Goal: Find specific page/section: Find specific page/section

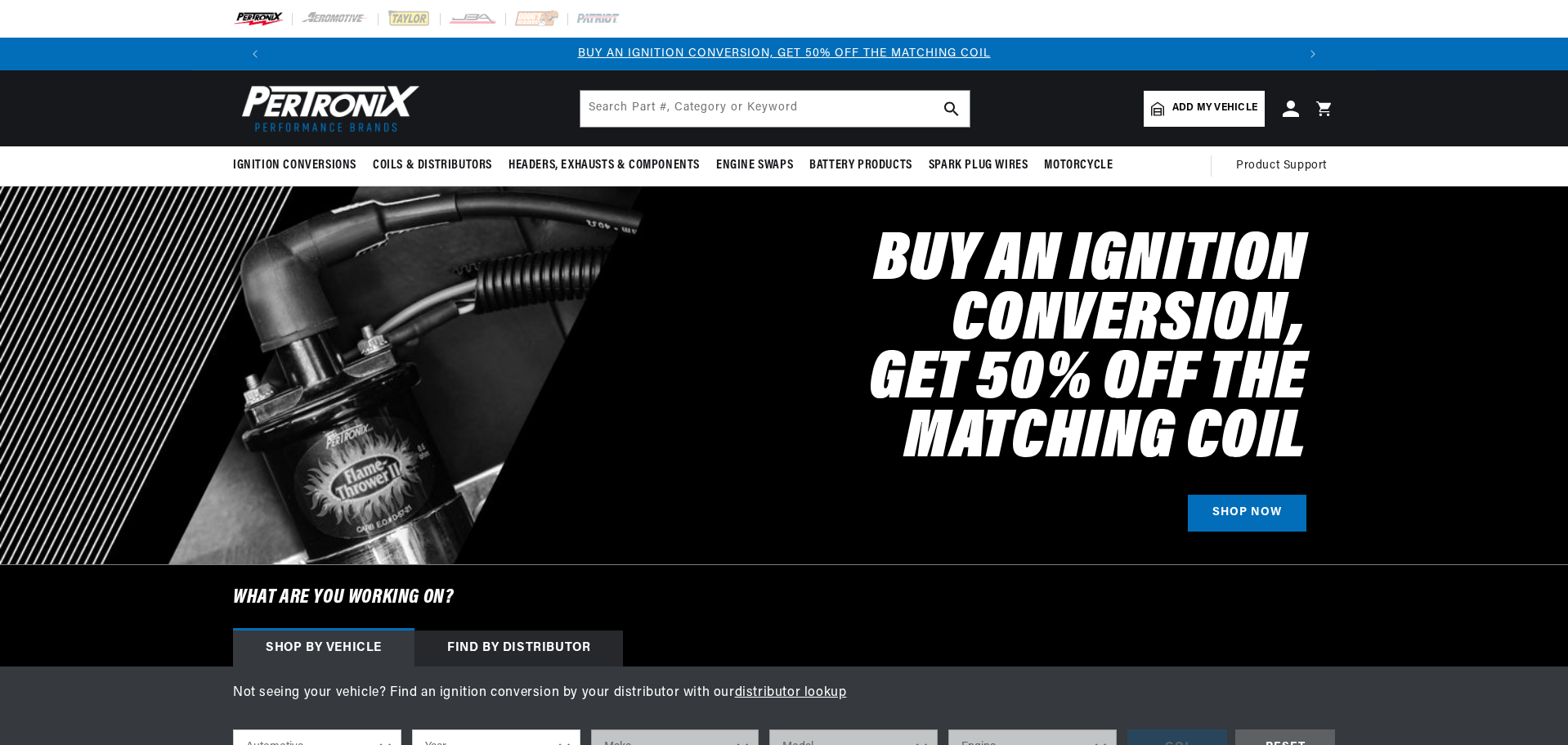
click at [1210, 106] on span "Add my vehicle" at bounding box center [1215, 108] width 85 height 15
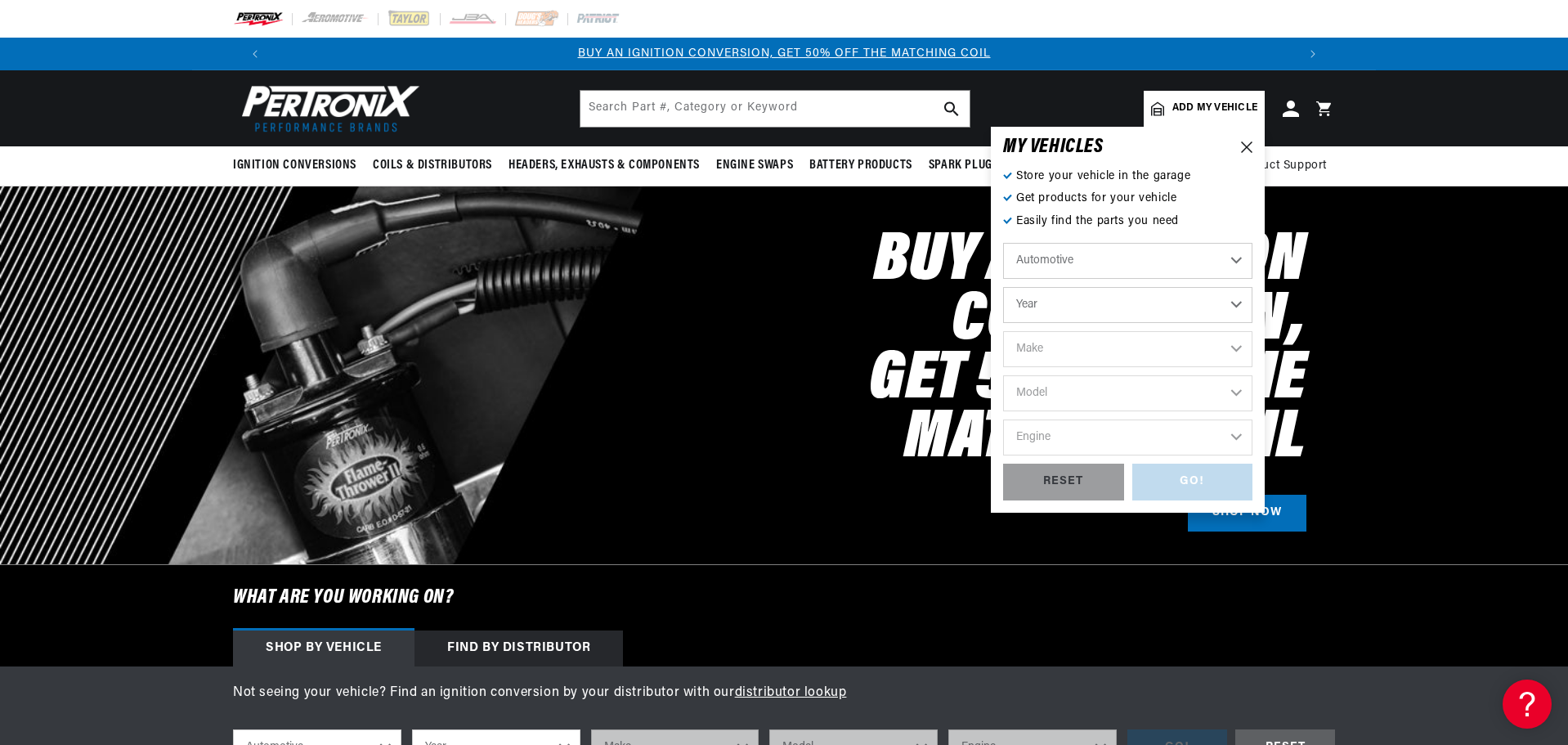
click at [1229, 302] on select "Year 2022 2021 2020 2019 2018 2017 2016 2015 2014 2013 2012 2011 2010 2009 2008…" at bounding box center [1127, 305] width 249 height 36
select select "1964"
click at [1003, 287] on select "Year 2022 2021 2020 2019 2018 2017 2016 2015 2014 2013 2012 2011 2010 2009 2008…" at bounding box center [1127, 305] width 249 height 36
select select "1964"
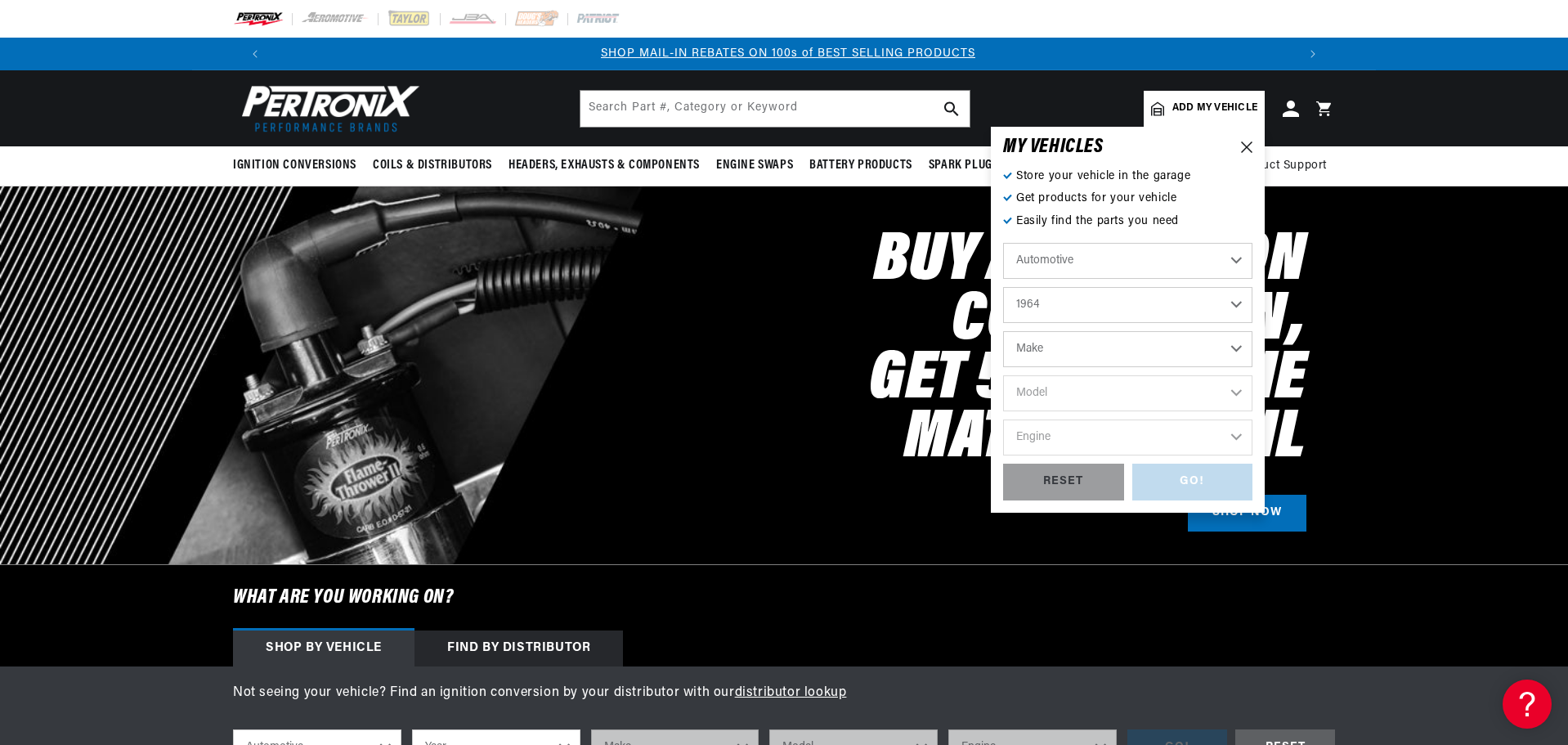
click at [1235, 356] on select "Make American Motors Aston Martin Austin Austin Healey Bentley Buick Cadillac C…" at bounding box center [1127, 350] width 249 height 36
select select "Ford"
click at [1003, 332] on select "Make American Motors Aston Martin Austin Austin Healey Bentley Buick Cadillac C…" at bounding box center [1127, 350] width 249 height 36
select select "Ford"
click at [1205, 391] on select "Model Club Wagon Country Sedan Country Squire Custom Custom 500 Econoline F-100…" at bounding box center [1127, 393] width 249 height 36
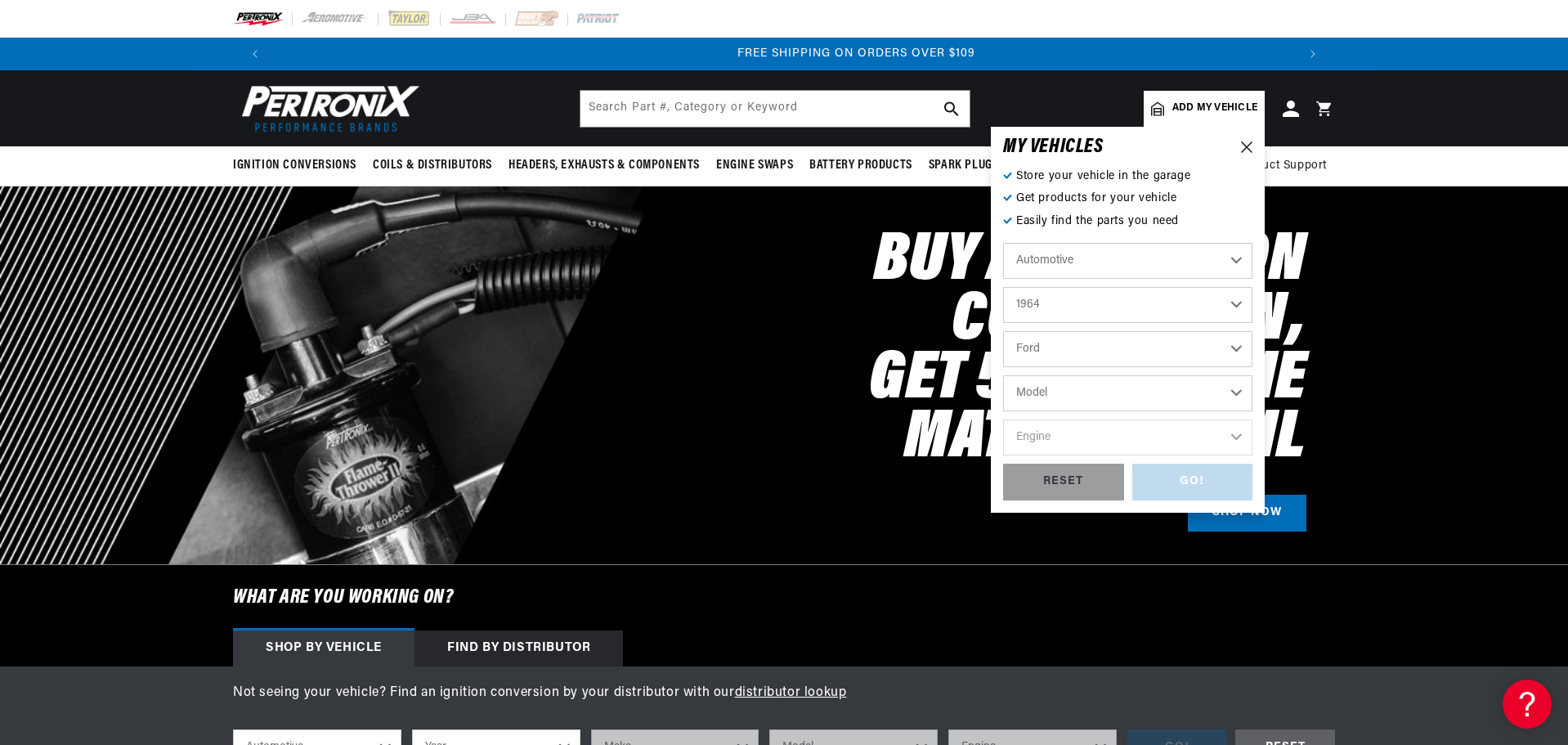
select select "Thunderbird"
click at [1003, 375] on select "Model Club Wagon Country Sedan Country Squire Custom Custom 500 Econoline F-100…" at bounding box center [1127, 393] width 249 height 36
select select "Thunderbird"
click at [1212, 437] on select "Engine 5.4L 6.6L 7.5L 352cid / 5.8L 390cid / 6.4L 427cid / 7.0L" at bounding box center [1127, 437] width 249 height 36
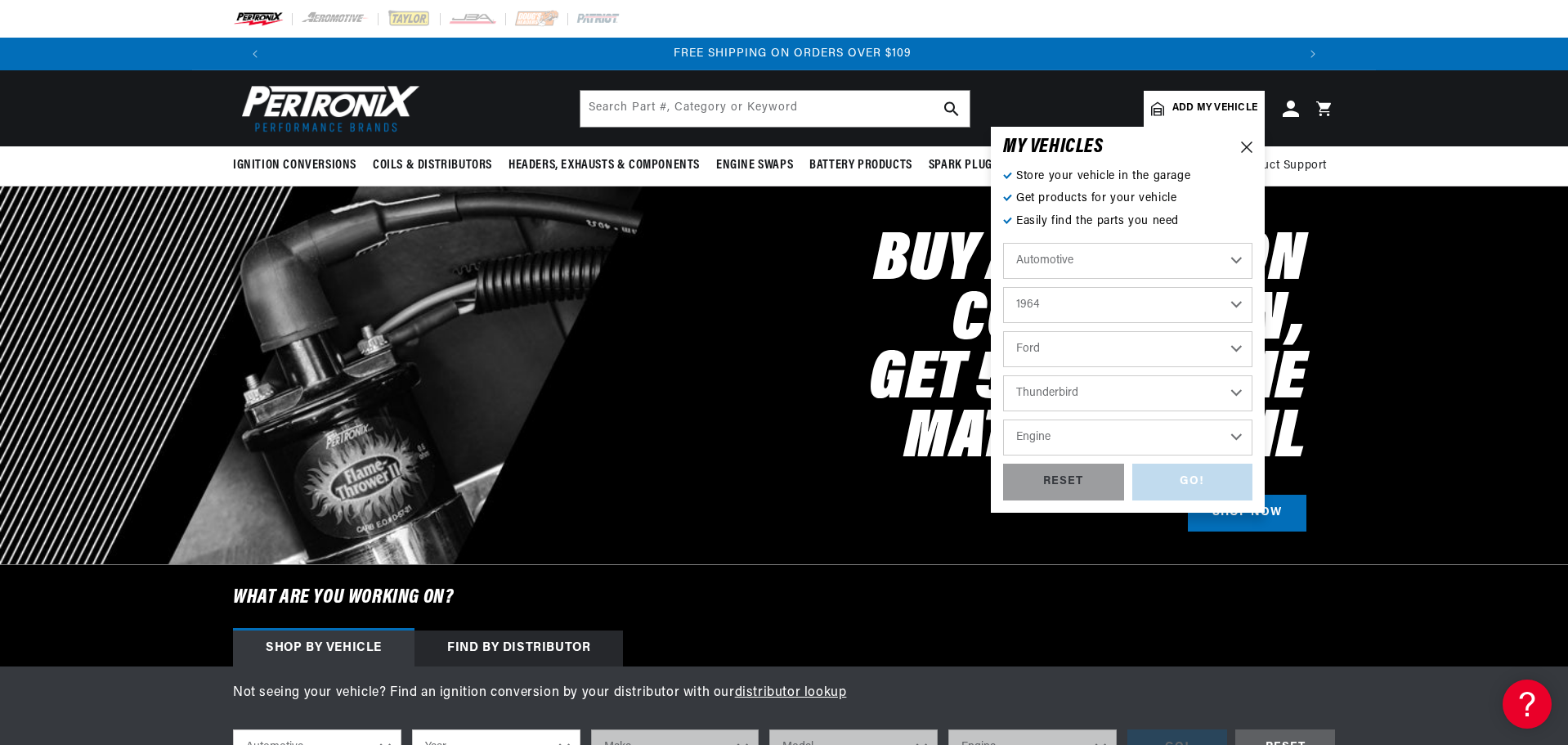
select select "390cid-6.4L"
click at [1003, 419] on select "Engine 5.4L 6.6L 7.5L 352cid / 5.8L 390cid / 6.4L 427cid / 7.0L" at bounding box center [1127, 437] width 249 height 36
select select "390cid-6.4L"
click at [1207, 481] on div "GO!" at bounding box center [1192, 482] width 121 height 37
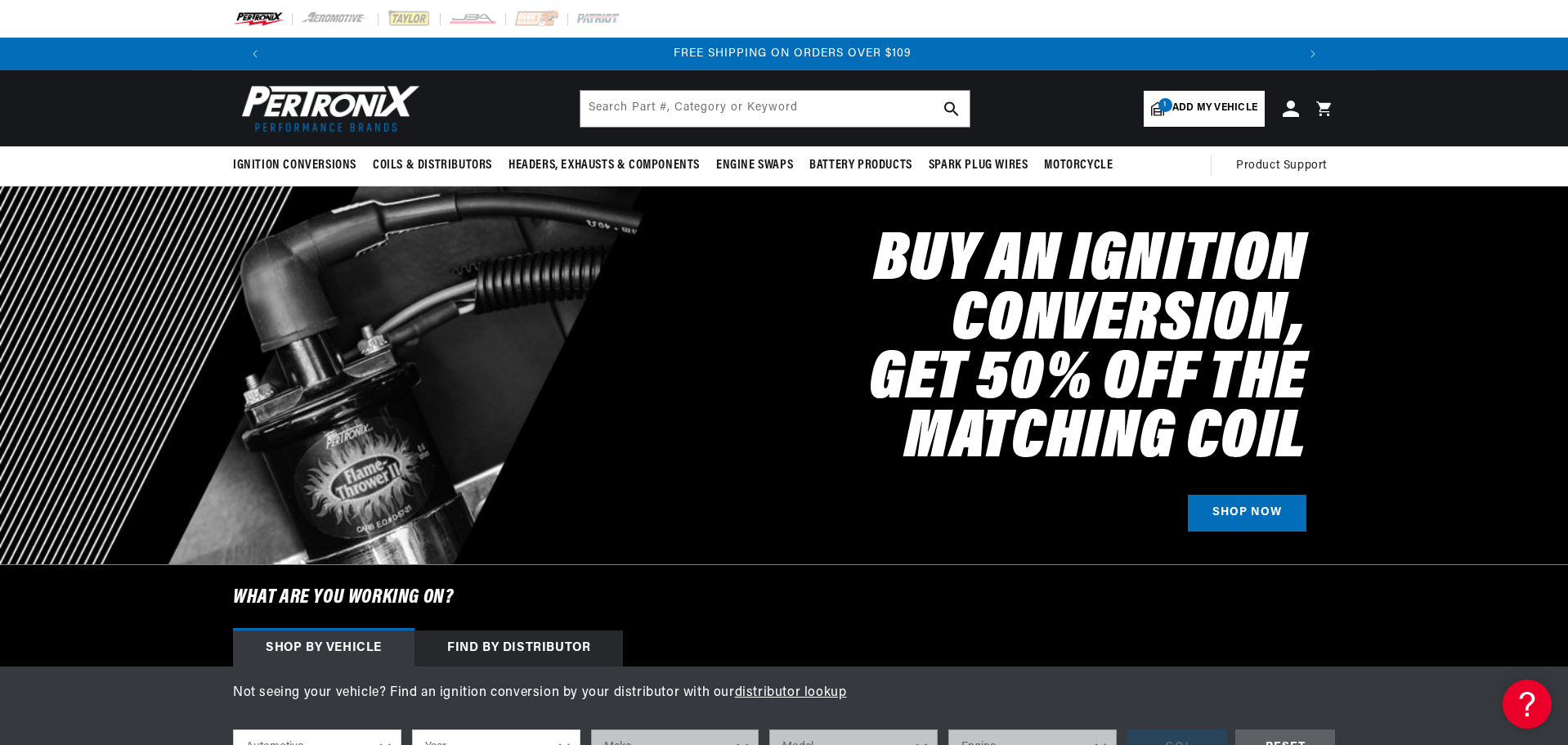
select select "1964"
select select "Ford"
select select "Thunderbird"
select select "390cid-6.4L"
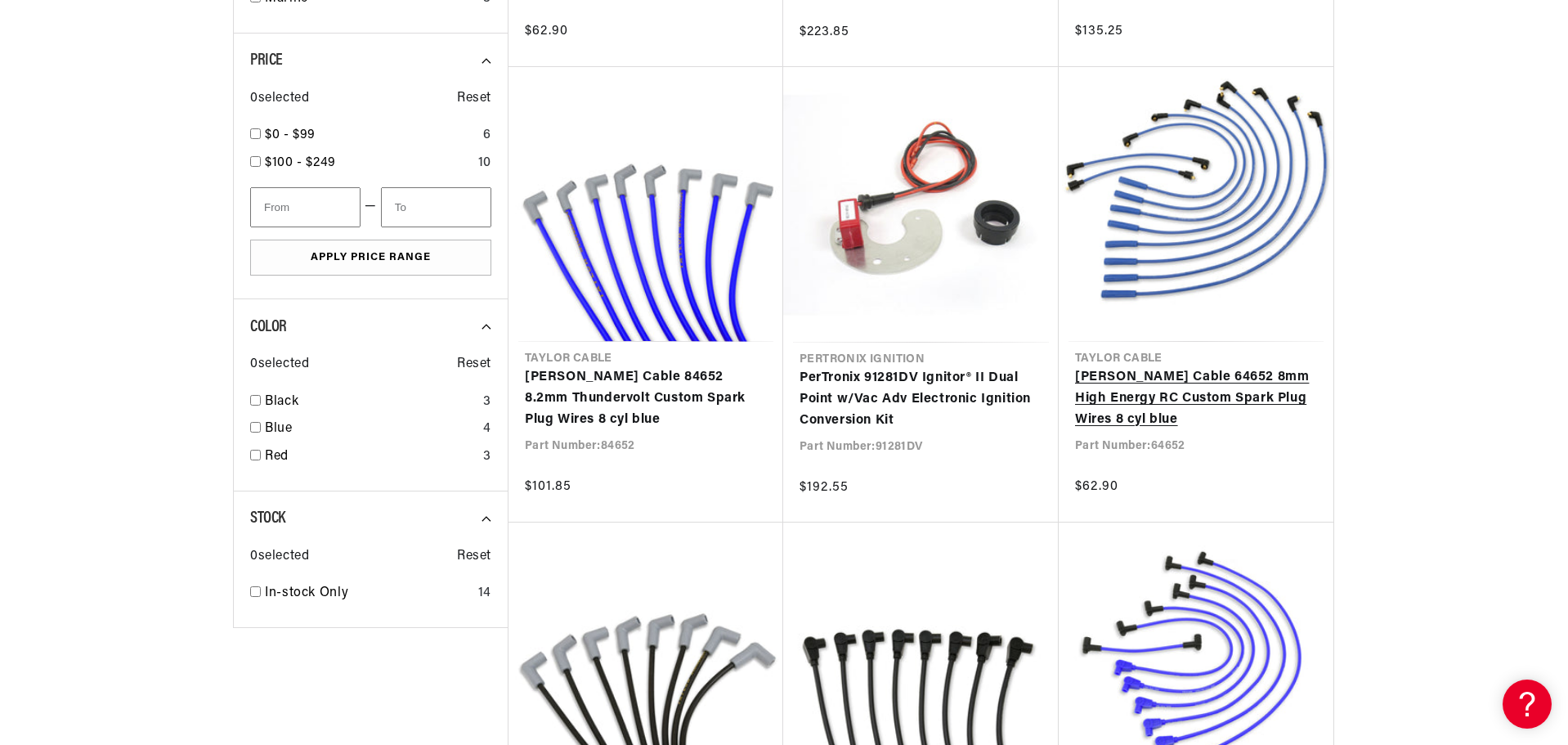
scroll to position [1471, 0]
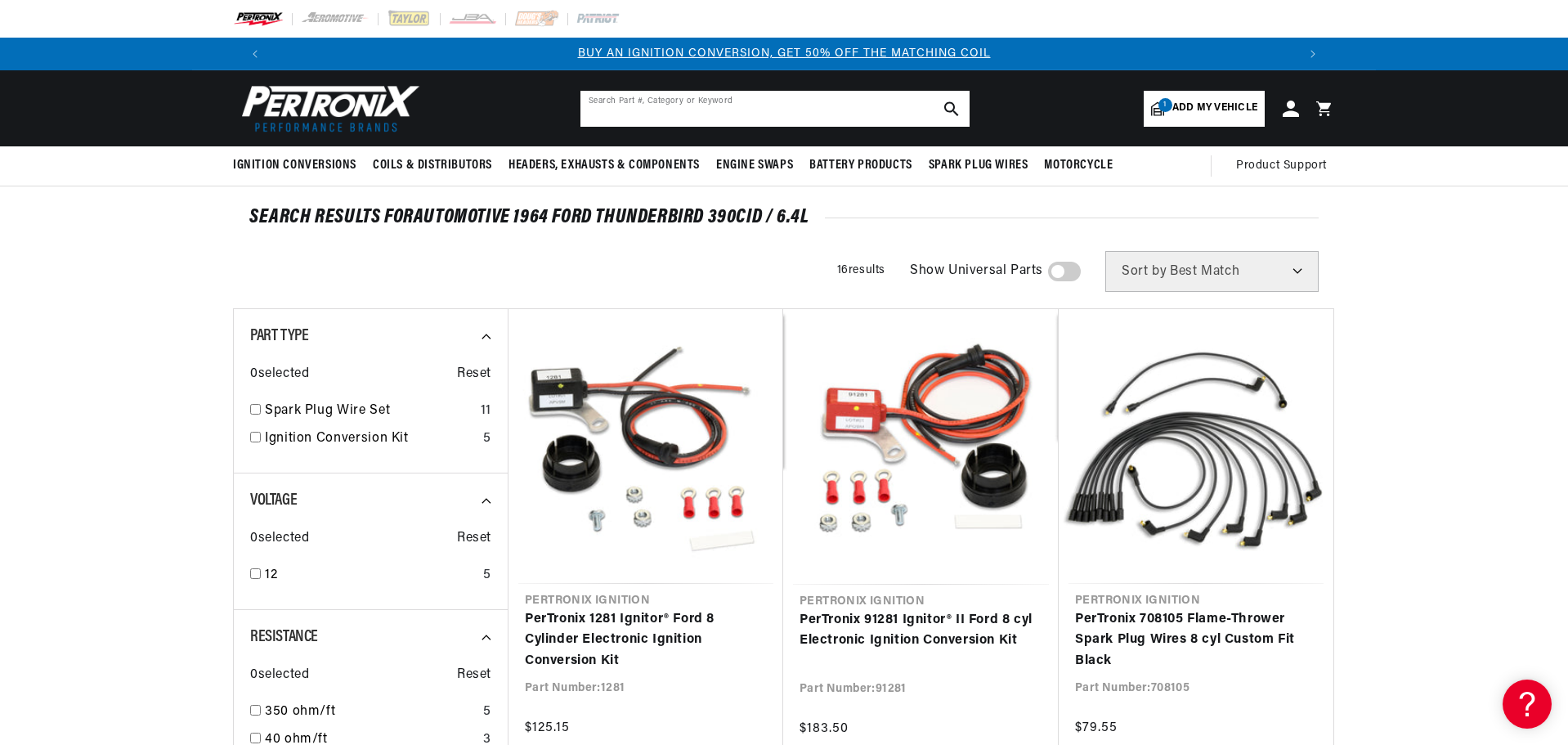
click at [682, 112] on input "text" at bounding box center [775, 109] width 389 height 36
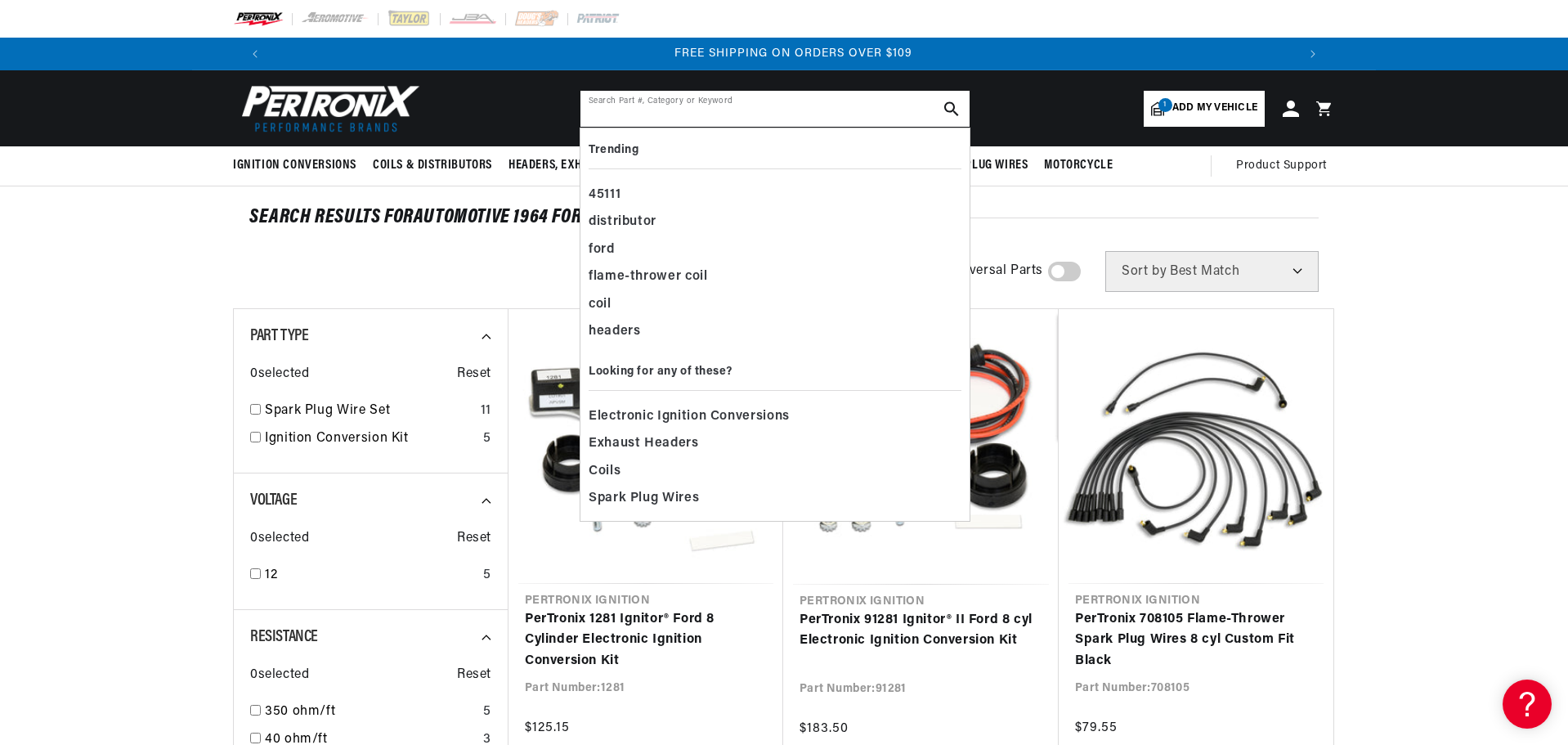
scroll to position [0, 2042]
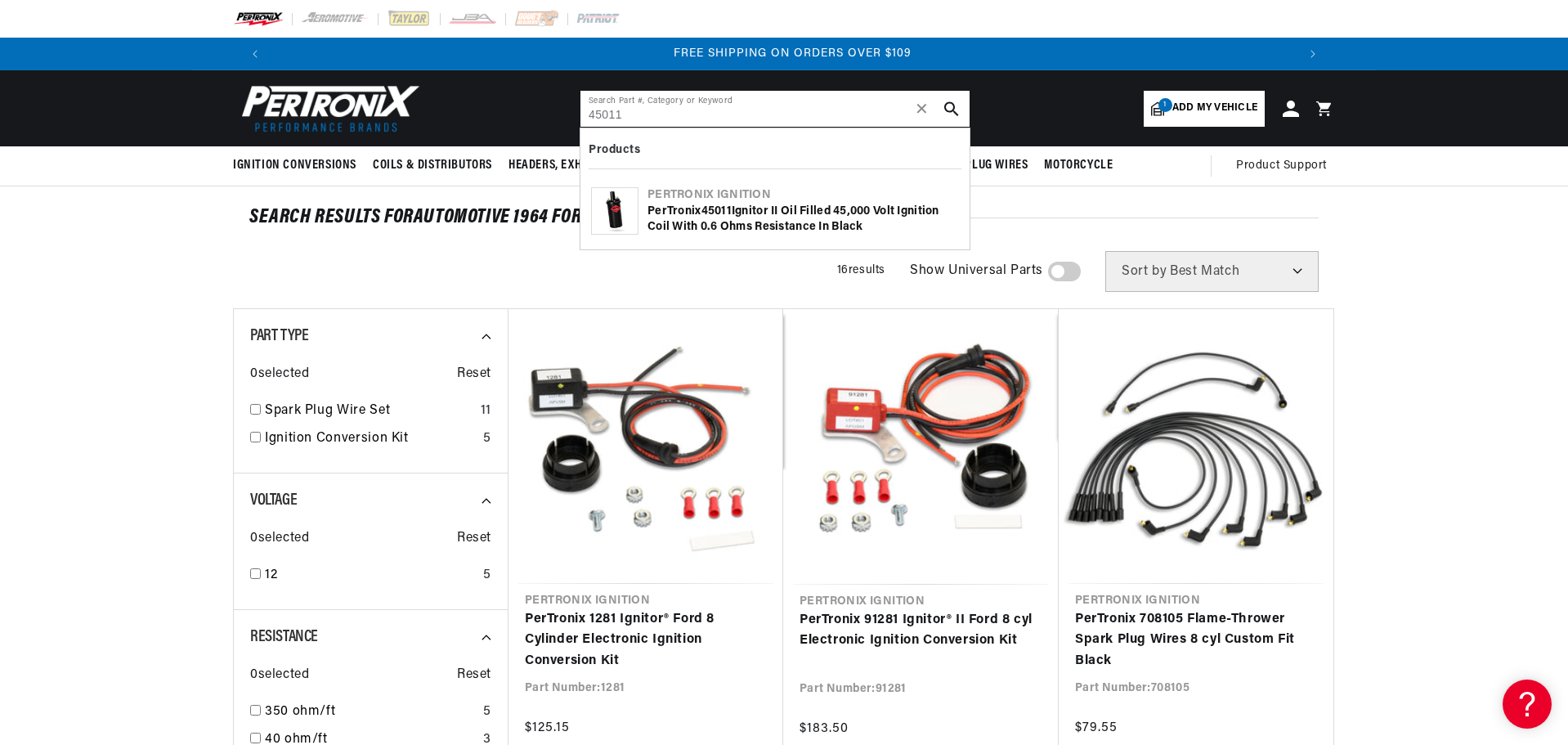
type input "45011"
